Goal: Find specific page/section: Find specific page/section

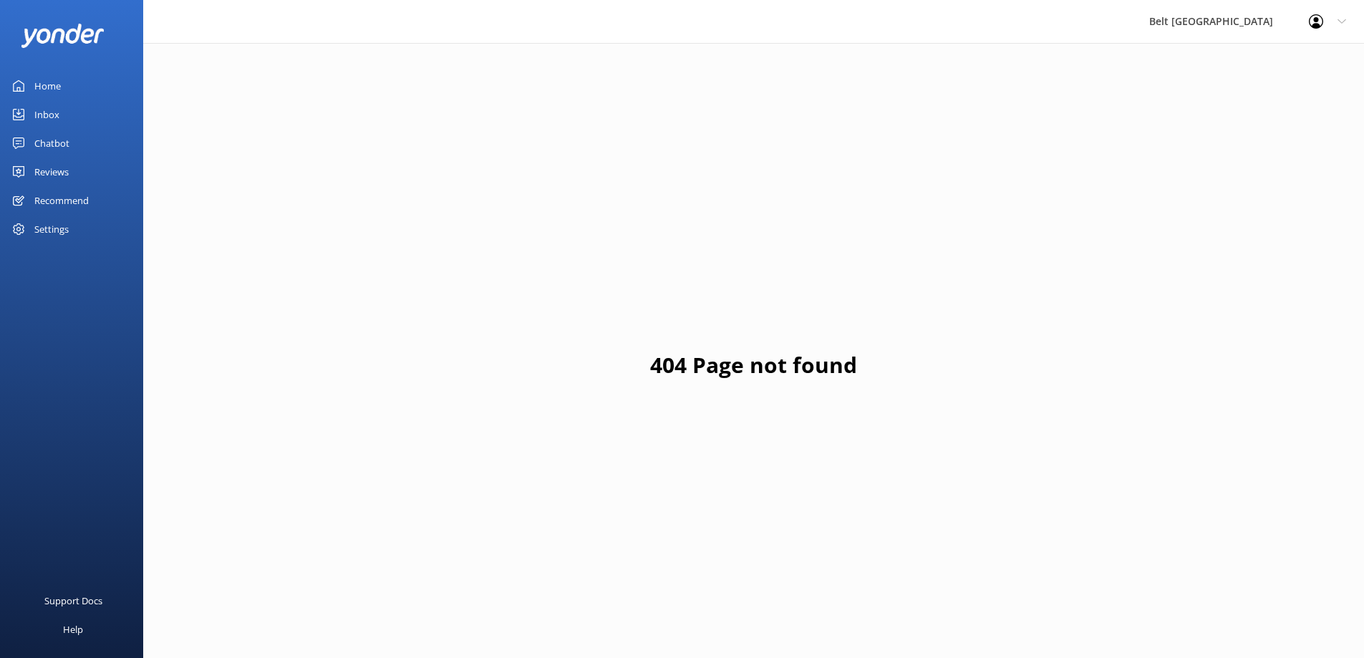
click at [58, 169] on div "Reviews" at bounding box center [51, 172] width 34 height 29
